Goal: Task Accomplishment & Management: Use online tool/utility

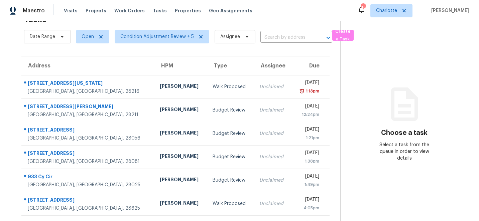
scroll to position [44, 0]
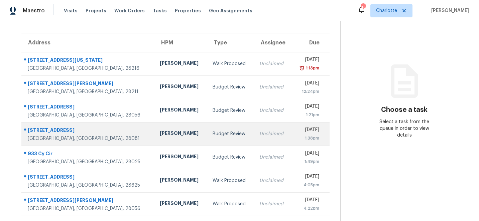
click at [39, 129] on div "[STREET_ADDRESS]" at bounding box center [88, 131] width 121 height 8
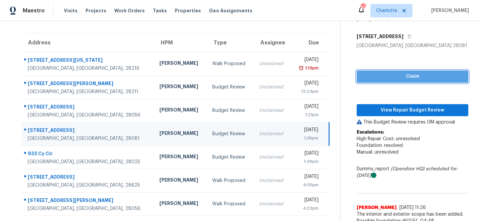
click at [412, 74] on span "Claim" at bounding box center [412, 77] width 101 height 8
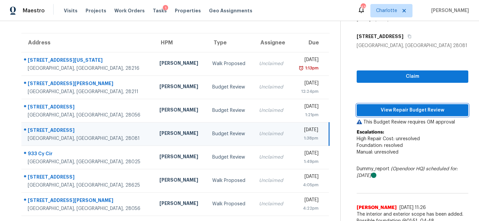
click at [418, 111] on span "View Repair Budget Review" at bounding box center [412, 110] width 101 height 8
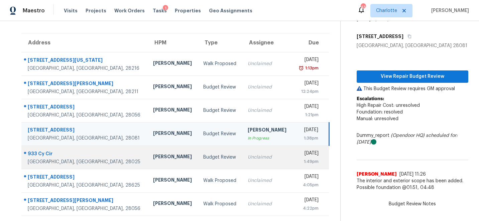
click at [41, 151] on div "933 Cy Cir" at bounding box center [85, 154] width 115 height 8
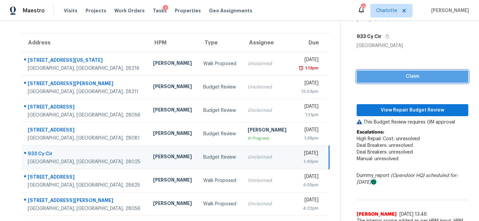
click at [398, 72] on button "Claim" at bounding box center [413, 77] width 112 height 12
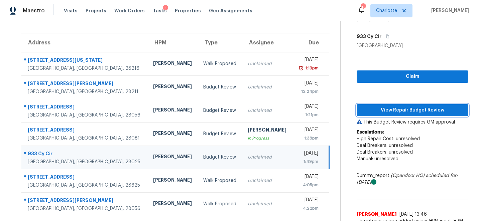
click at [408, 109] on span "View Repair Budget Review" at bounding box center [412, 110] width 101 height 8
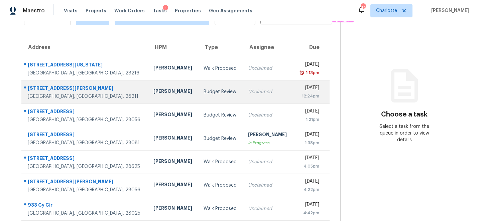
scroll to position [44, 0]
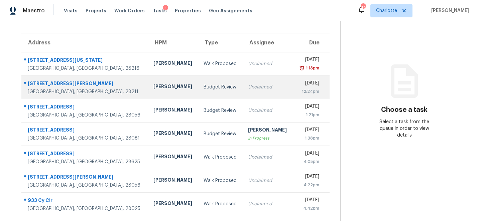
click at [47, 82] on div "[STREET_ADDRESS][PERSON_NAME]" at bounding box center [85, 84] width 115 height 8
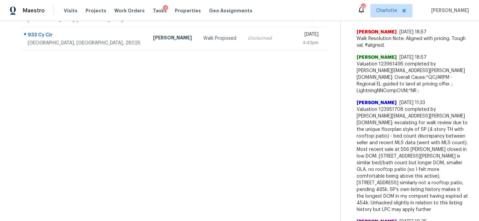
scroll to position [0, 0]
